Goal: Task Accomplishment & Management: Manage account settings

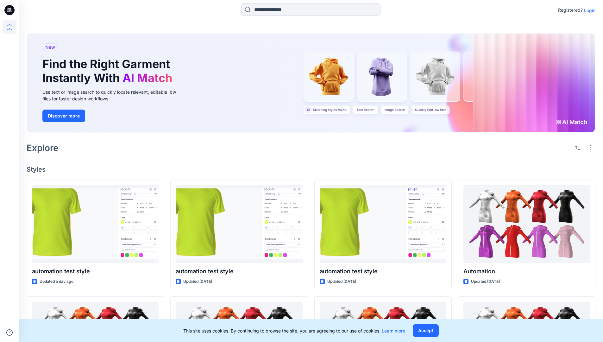
click at [589, 10] on p "Login" at bounding box center [589, 10] width 11 height 7
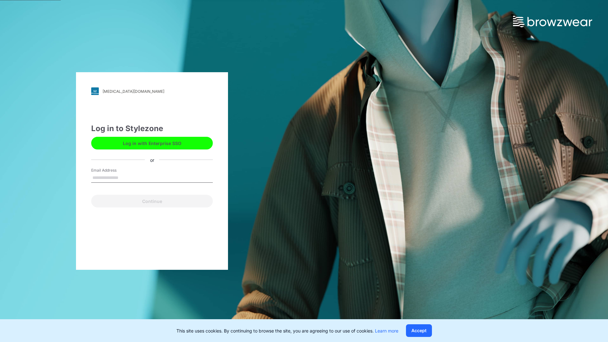
click at [125, 177] on input "Email Address" at bounding box center [152, 178] width 122 height 10
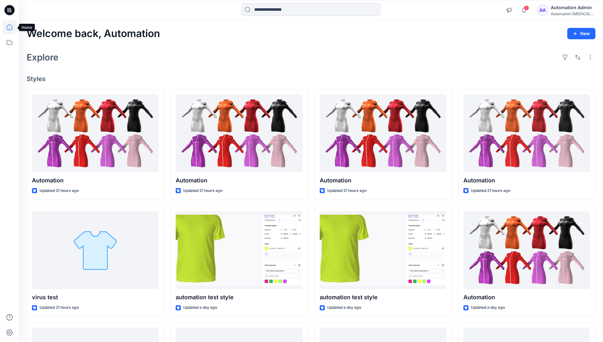
click at [12, 27] on icon at bounding box center [10, 27] width 6 height 6
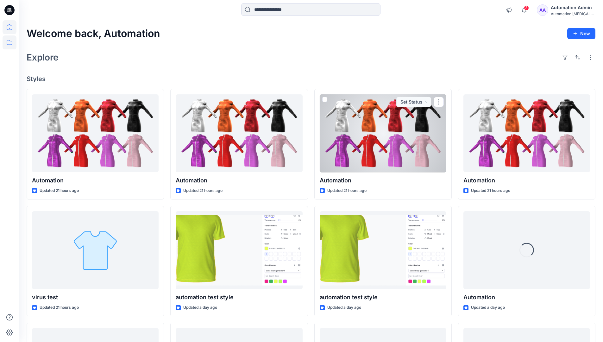
click at [8, 43] on icon at bounding box center [10, 42] width 14 height 14
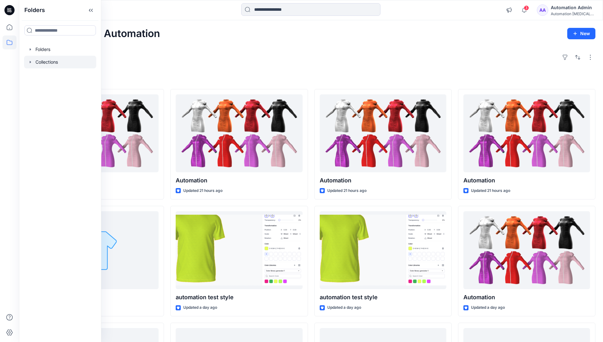
click at [49, 64] on div at bounding box center [60, 62] width 72 height 13
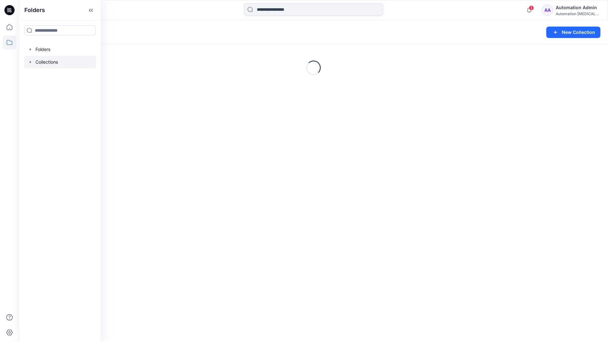
click at [182, 149] on div "Collections New Collection Loading..." at bounding box center [313, 181] width 589 height 322
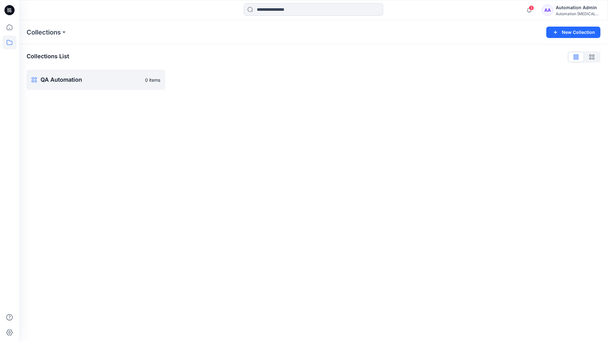
click at [575, 10] on div "Automation Admin" at bounding box center [578, 8] width 44 height 8
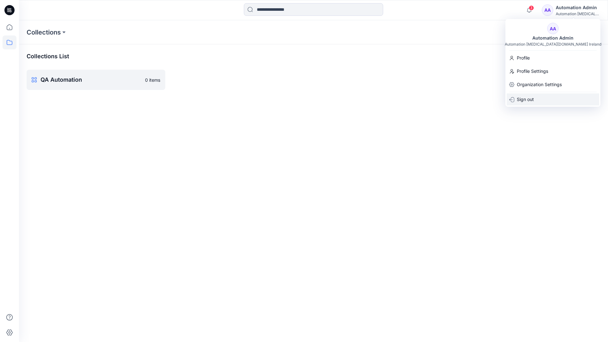
click at [536, 102] on div "Sign out" at bounding box center [553, 99] width 92 height 12
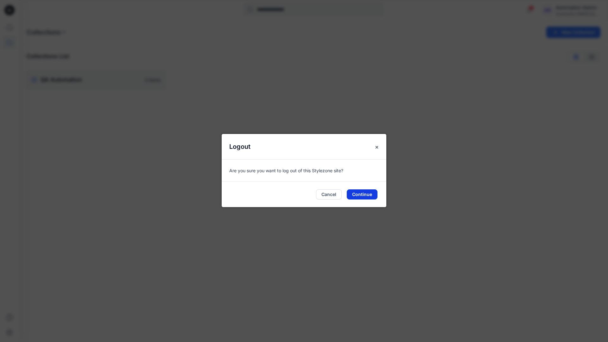
click at [368, 194] on button "Continue" at bounding box center [362, 194] width 31 height 10
